Goal: Information Seeking & Learning: Learn about a topic

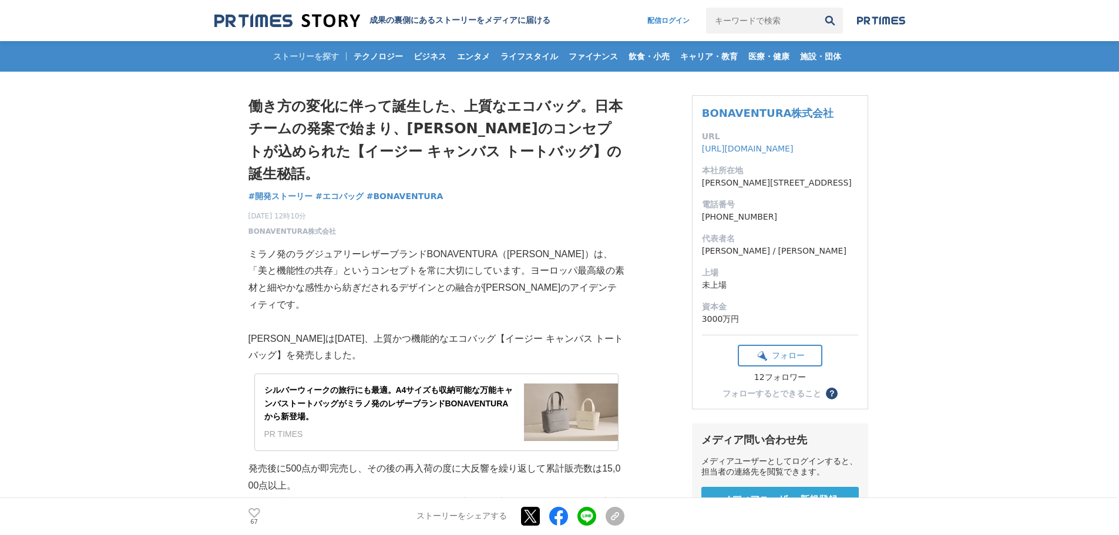
click at [785, 14] on input "キーワードで検索" at bounding box center [761, 21] width 111 height 26
paste input "HUNTING WORLD"
type input "HUNTING WORLD"
click at [817, 8] on button "検索" at bounding box center [830, 21] width 26 height 26
